Goal: Task Accomplishment & Management: Use online tool/utility

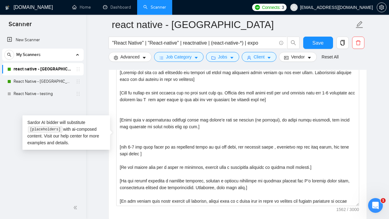
scroll to position [74, 0]
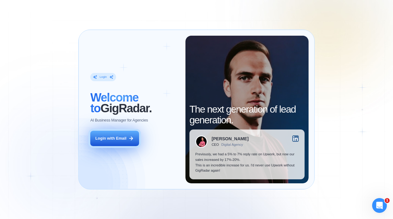
click at [121, 137] on div "Login with Email" at bounding box center [111, 139] width 31 height 6
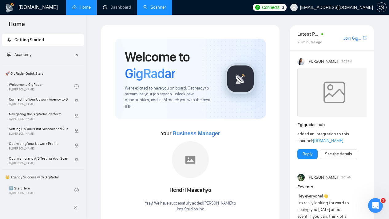
click at [155, 9] on link "Scanner" at bounding box center [154, 7] width 23 height 5
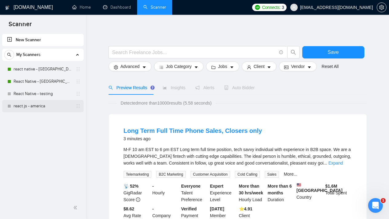
click at [24, 103] on link "react.js - america" at bounding box center [43, 106] width 58 height 12
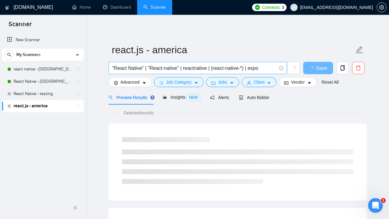
click at [259, 69] on input ""React Native" | "React-native" | reactnative | (react-native-*) | expo" at bounding box center [194, 68] width 164 height 8
click at [259, 69] on body "Scanner New Scanner My Scanners react native - america React Native - europe Re…" at bounding box center [194, 109] width 389 height 219
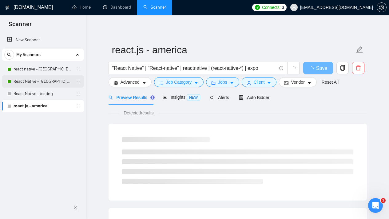
click at [40, 80] on link "React Native - [GEOGRAPHIC_DATA]" at bounding box center [43, 81] width 58 height 12
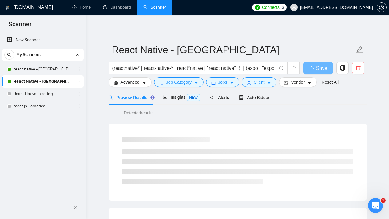
click at [236, 68] on input "(reactnative* | react-native-* | react*native | "react native" ) | (expo | "exp…" at bounding box center [194, 68] width 164 height 8
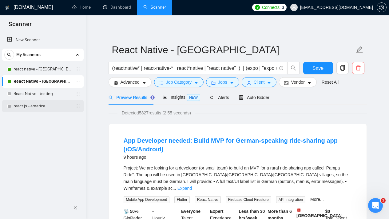
click at [40, 108] on link "react.js - america" at bounding box center [43, 106] width 58 height 12
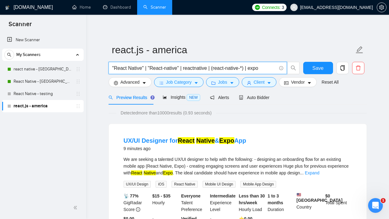
click at [200, 68] on input ""React Native" | "React-native" | reactnative | (react-native-*) | expo" at bounding box center [194, 68] width 164 height 8
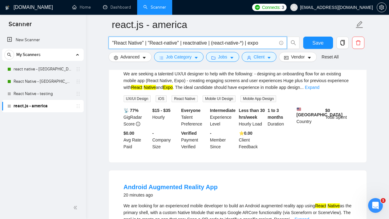
scroll to position [65, 0]
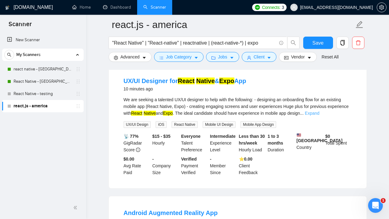
click at [319, 114] on link "Expand" at bounding box center [312, 113] width 14 height 5
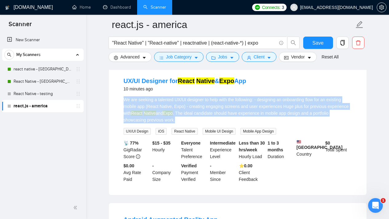
drag, startPoint x: 201, startPoint y: 120, endPoint x: 110, endPoint y: 93, distance: 95.5
click at [110, 93] on div "UX/UI Designer for React Native & Expo App 10 minutes ago We are seeking a tale…" at bounding box center [238, 129] width 258 height 131
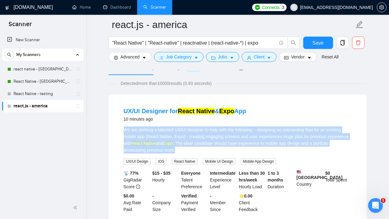
scroll to position [31, 0]
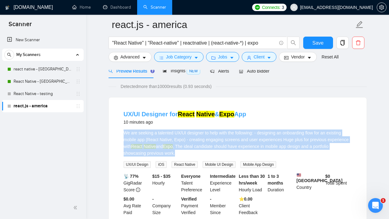
click at [197, 115] on mark "Native" at bounding box center [205, 114] width 18 height 7
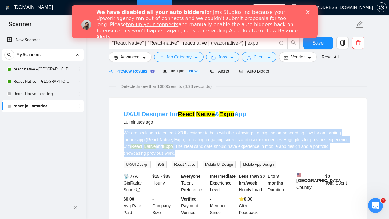
scroll to position [0, 0]
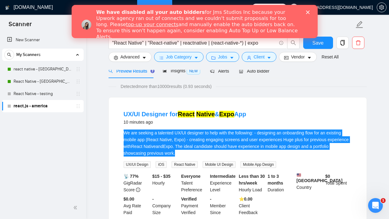
click at [306, 12] on icon "Close" at bounding box center [308, 12] width 4 height 4
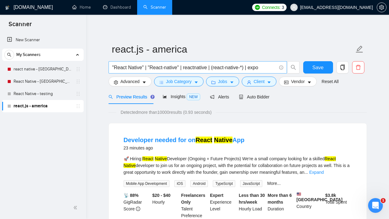
click at [267, 68] on input ""React Native" | "React-native" | reactnative | (react-native-*) | expo" at bounding box center [194, 68] width 164 height 8
select select "en"
click at [267, 68] on body "Scanner New Scanner My Scanners react native - america React Native - europe Re…" at bounding box center [194, 108] width 389 height 219
click at [194, 65] on input ""React Native" | "React-native" | reactnative | (react-native-*) | expo" at bounding box center [194, 68] width 164 height 8
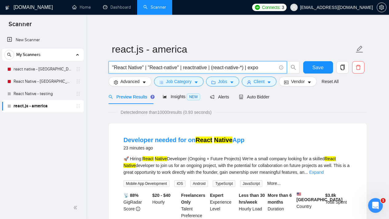
click at [194, 65] on input ""React Native" | "React-native" | reactnative | (react-native-*) | expo" at bounding box center [194, 68] width 164 height 8
paste input "(react | reactjs | "react.js" | react*)"
click at [218, 64] on input "(react | reactjs | "react.js" | react*)" at bounding box center [194, 68] width 164 height 8
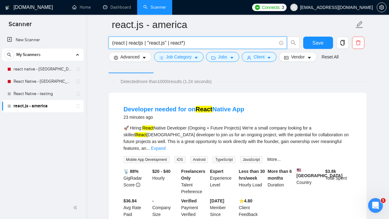
scroll to position [8, 0]
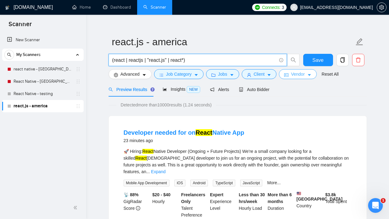
type input "(react | reactjs | "react.js" | react*)"
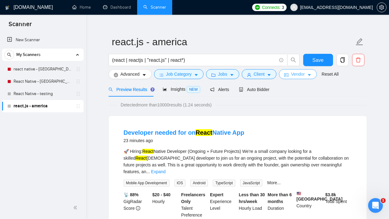
click at [314, 73] on button "Vendor" at bounding box center [298, 74] width 38 height 10
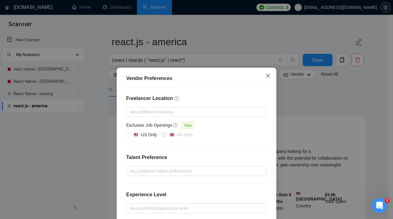
click at [268, 75] on icon "close" at bounding box center [268, 75] width 5 height 5
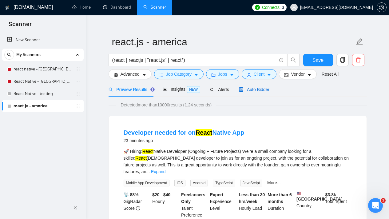
click at [267, 88] on span "Auto Bidder" at bounding box center [254, 89] width 30 height 5
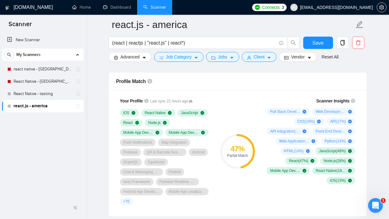
scroll to position [308, 0]
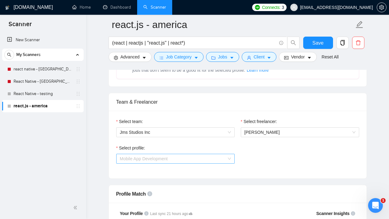
click at [228, 163] on span "Mobile App Development" at bounding box center [175, 158] width 111 height 9
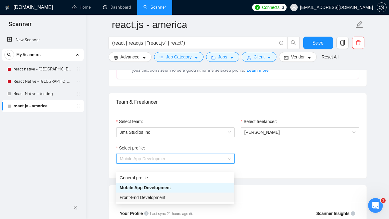
click at [161, 199] on span "Front-End Development" at bounding box center [143, 197] width 46 height 5
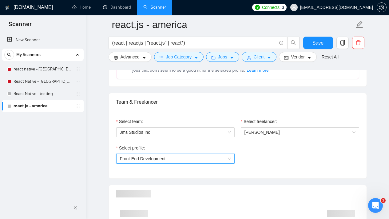
click at [270, 169] on div "Select profile: 1110580755057594368 Front-End Development" at bounding box center [237, 157] width 249 height 26
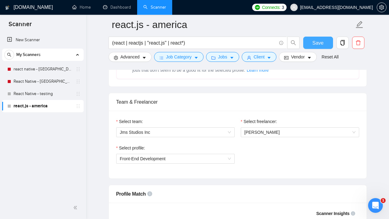
click at [311, 44] on button "Save" at bounding box center [318, 43] width 30 height 12
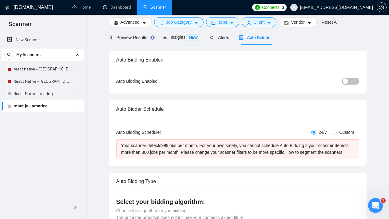
scroll to position [0, 0]
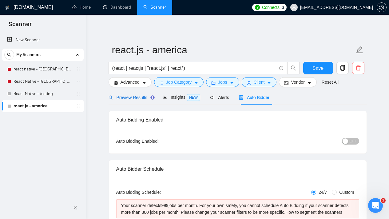
click at [128, 96] on span "Preview Results" at bounding box center [131, 97] width 44 height 5
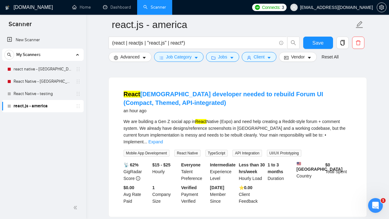
scroll to position [877, 0]
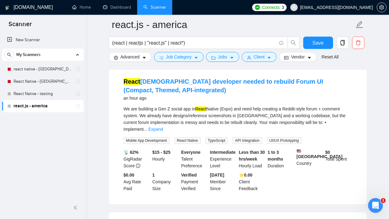
click at [38, 106] on link "react.js - america" at bounding box center [43, 106] width 58 height 12
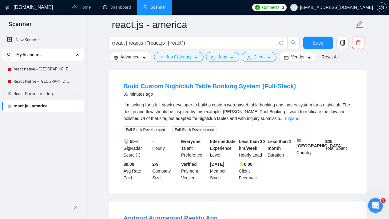
scroll to position [328, 0]
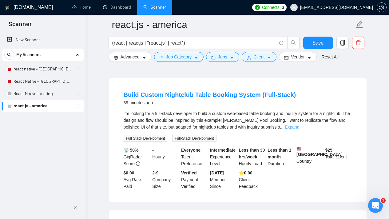
click at [299, 124] on link "Expand" at bounding box center [292, 126] width 14 height 5
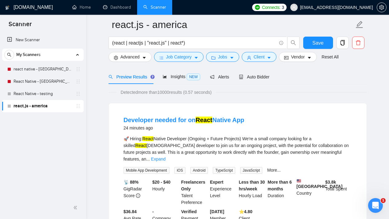
scroll to position [0, 0]
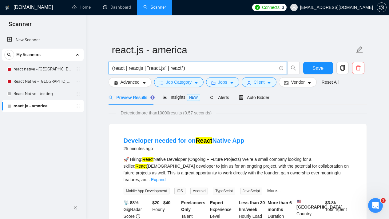
drag, startPoint x: 134, startPoint y: 69, endPoint x: 143, endPoint y: 69, distance: 8.9
click at [143, 69] on input "(react | reactjs | "react.js" | react*)" at bounding box center [194, 68] width 164 height 8
click at [190, 67] on input "(react | reactjs | "react.js" | react*)" at bounding box center [194, 68] width 164 height 8
drag, startPoint x: 166, startPoint y: 69, endPoint x: 149, endPoint y: 67, distance: 16.6
click at [149, 67] on input "(react | reactjs | "react.js" | react*)" at bounding box center [194, 68] width 164 height 8
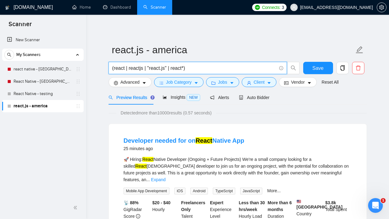
click at [146, 67] on input "(react | reactjs | "react.js" | react*)" at bounding box center [194, 68] width 164 height 8
drag, startPoint x: 146, startPoint y: 68, endPoint x: 114, endPoint y: 66, distance: 31.7
click at [114, 66] on input "(react | reactjs | "react.js" | react*)" at bounding box center [194, 68] width 164 height 8
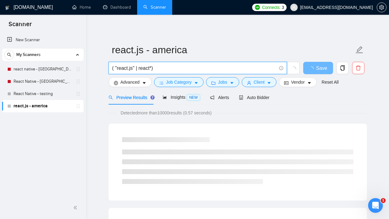
drag, startPoint x: 153, startPoint y: 68, endPoint x: 137, endPoint y: 67, distance: 15.4
click at [137, 67] on input "( "react.js" | react*)" at bounding box center [194, 68] width 164 height 8
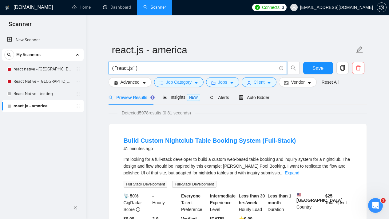
click at [163, 70] on input "( "react.js" )" at bounding box center [194, 68] width 164 height 8
click at [218, 69] on input "(react | reactjs | "react.js" | react*)" at bounding box center [194, 68] width 164 height 8
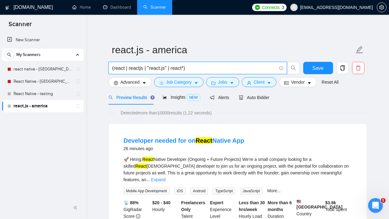
click at [197, 69] on input "(react | reactjs | "react.js" | react*)" at bounding box center [194, 68] width 164 height 8
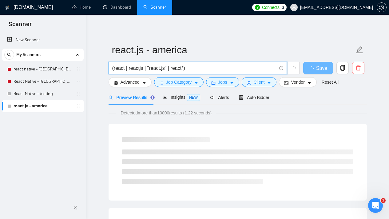
drag, startPoint x: 187, startPoint y: 69, endPoint x: 109, endPoint y: 66, distance: 78.4
click at [109, 66] on span "(react | reactjs | "react.js" | react*) |" at bounding box center [198, 68] width 178 height 12
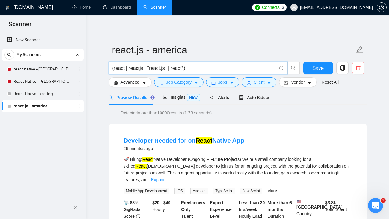
drag, startPoint x: 187, startPoint y: 69, endPoint x: 109, endPoint y: 65, distance: 77.8
click at [109, 65] on span "(react | reactjs | "react.js" | react*) |" at bounding box center [198, 68] width 178 height 12
click at [201, 68] on input "(react | reactjs | "react.js" | react*) |" at bounding box center [194, 68] width 164 height 8
paste input "(react | reactjs | "react.js" | react*)"
drag, startPoint x: 223, startPoint y: 68, endPoint x: 208, endPoint y: 67, distance: 14.8
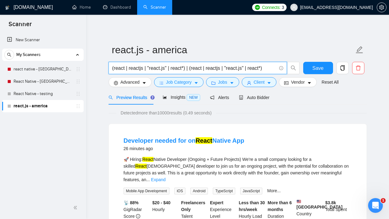
click at [208, 67] on input "(react | reactjs | "react.js" | react*) | (react | reactjs | "react.js" | react…" at bounding box center [194, 68] width 164 height 8
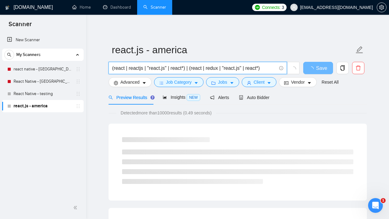
click at [205, 69] on input "(react | reactjs | "react.js" | react*) | (react | redux | "react.js" | react*)" at bounding box center [194, 68] width 164 height 8
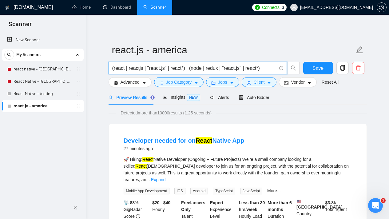
click at [239, 68] on input "(react | reactjs | "react.js" | react*) | (node | redux | "react.js" | react*)" at bounding box center [194, 68] width 164 height 8
click at [261, 67] on input "(react | reactjs | "react.js" | react*) | (node | redux | "node.js" | react*)" at bounding box center [194, 68] width 164 height 8
drag, startPoint x: 243, startPoint y: 68, endPoint x: 231, endPoint y: 67, distance: 12.6
click at [231, 67] on input "(react | reactjs | "react.js" | react*) | (node | redux | "node.js" | firebase*)" at bounding box center [194, 68] width 164 height 8
click at [266, 69] on input "(react | reactjs | "react.js" | react*) | (node | redux | "node.js" | firebase*)" at bounding box center [194, 68] width 164 height 8
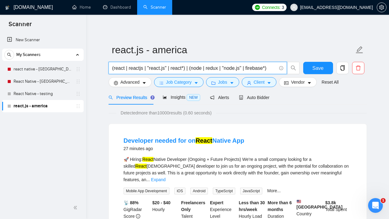
click at [270, 68] on input "(react | reactjs | "react.js" | react*) | (node | redux | "node.js" | firebase*)" at bounding box center [194, 68] width 164 height 8
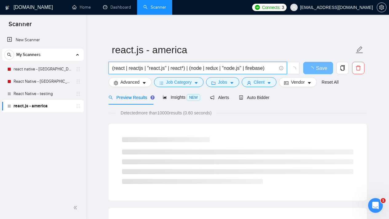
drag, startPoint x: 268, startPoint y: 69, endPoint x: 100, endPoint y: 66, distance: 167.5
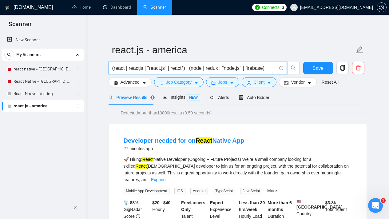
click at [233, 66] on input "(react | reactjs | "react.js" | react*) | (node | redux | "node.js" | firebase)" at bounding box center [194, 68] width 164 height 8
paste input ") | (node | "node.js" | redux"
type input "(react | reactjs | "react.js") | (node | "node.js" | redux | firebase)"
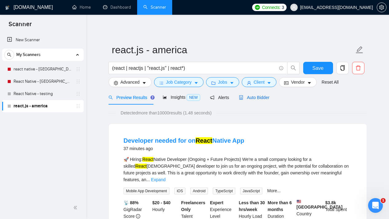
click at [246, 97] on span "Auto Bidder" at bounding box center [254, 97] width 30 height 5
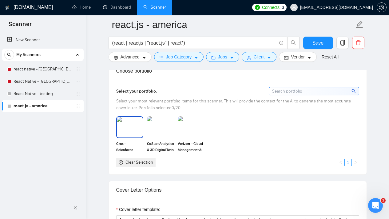
scroll to position [559, 0]
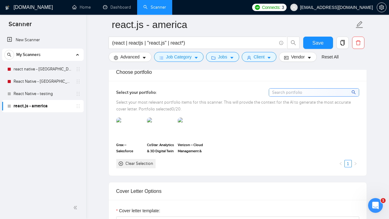
click at [140, 167] on div "Clear Selection" at bounding box center [139, 163] width 28 height 7
click at [135, 133] on img at bounding box center [130, 128] width 26 height 20
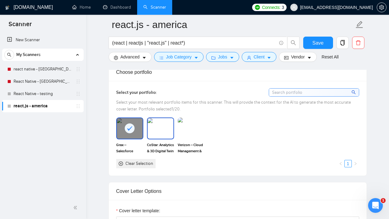
click at [164, 136] on img at bounding box center [161, 128] width 26 height 20
click at [191, 137] on img at bounding box center [191, 128] width 27 height 22
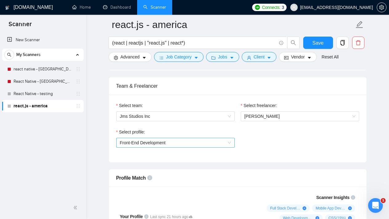
scroll to position [240, 0]
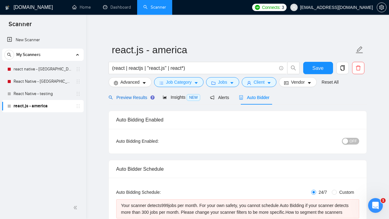
click at [129, 97] on span "Preview Results" at bounding box center [131, 97] width 44 height 5
